Goal: Submit feedback/report problem

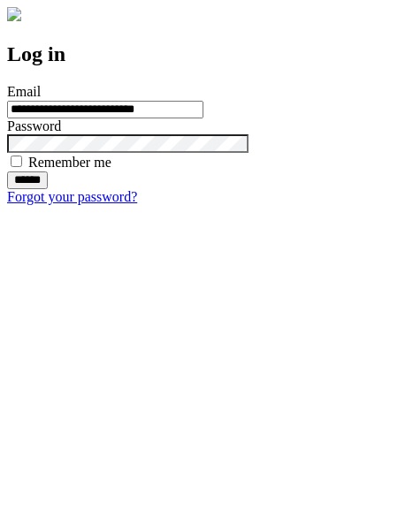
type input "**********"
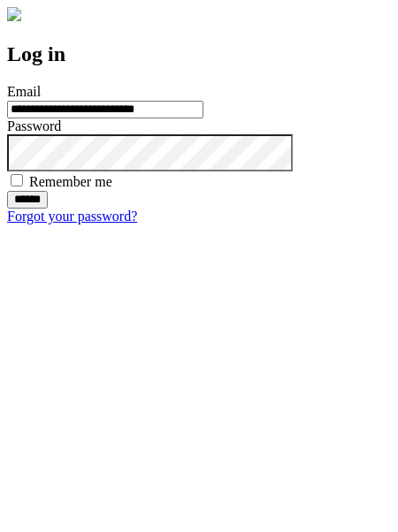
click at [48, 209] on input "******" at bounding box center [27, 200] width 41 height 18
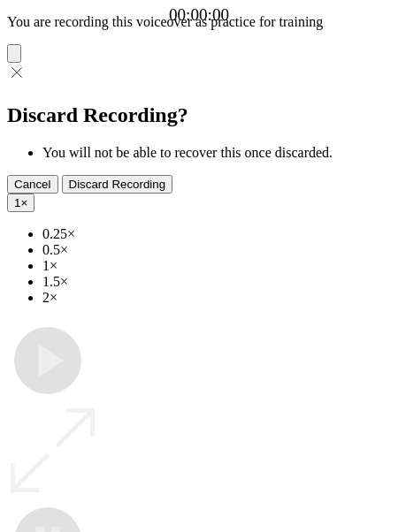
type input "**********"
